Goal: Task Accomplishment & Management: Manage account settings

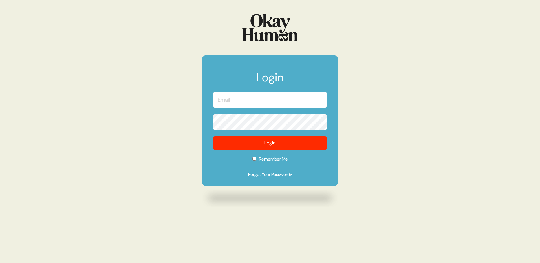
click at [226, 101] on input "text" at bounding box center [270, 100] width 114 height 17
type input "[PERSON_NAME][EMAIL_ADDRESS][PERSON_NAME][DOMAIN_NAME]"
click at [213, 136] on button "Login" at bounding box center [270, 143] width 114 height 14
click at [281, 175] on link "Forgot Your Password?" at bounding box center [270, 174] width 114 height 7
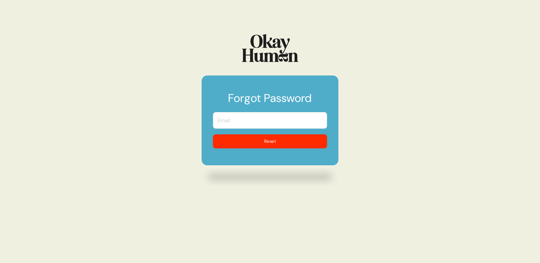
click at [267, 120] on input "text" at bounding box center [270, 120] width 114 height 17
type input "[PERSON_NAME][EMAIL_ADDRESS][PERSON_NAME][DOMAIN_NAME]"
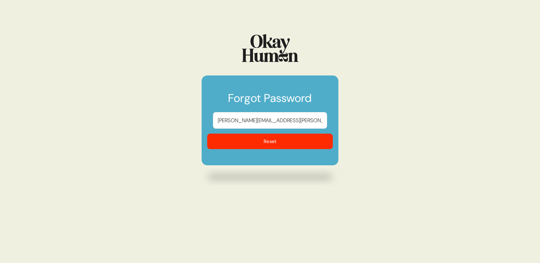
click at [268, 141] on button "Reset" at bounding box center [270, 142] width 126 height 16
